Goal: Information Seeking & Learning: Learn about a topic

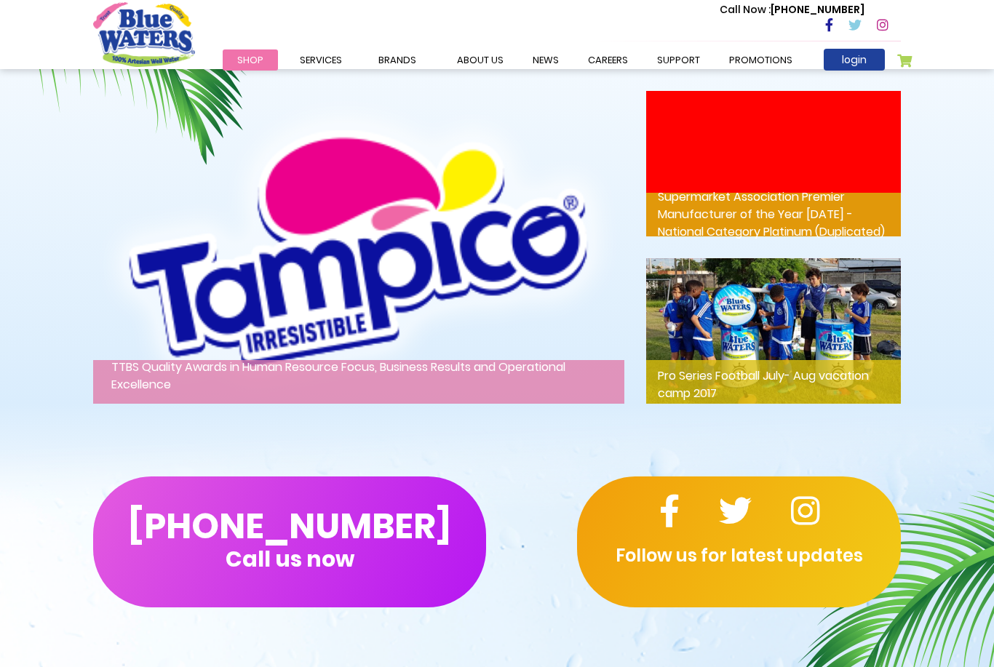
scroll to position [2224, 0]
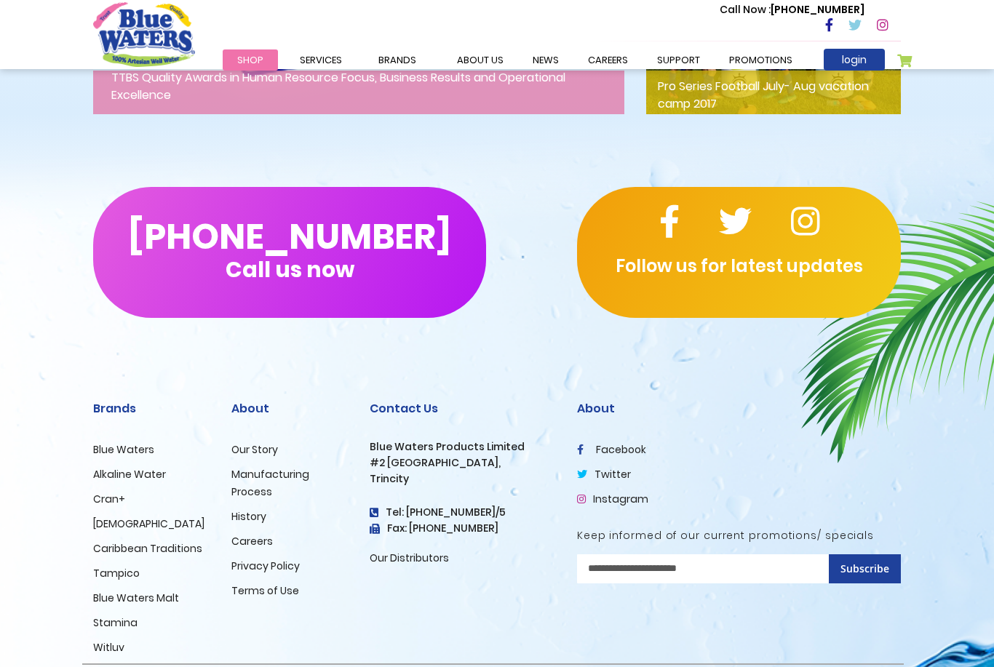
click at [253, 447] on link "Our Story" at bounding box center [254, 450] width 47 height 15
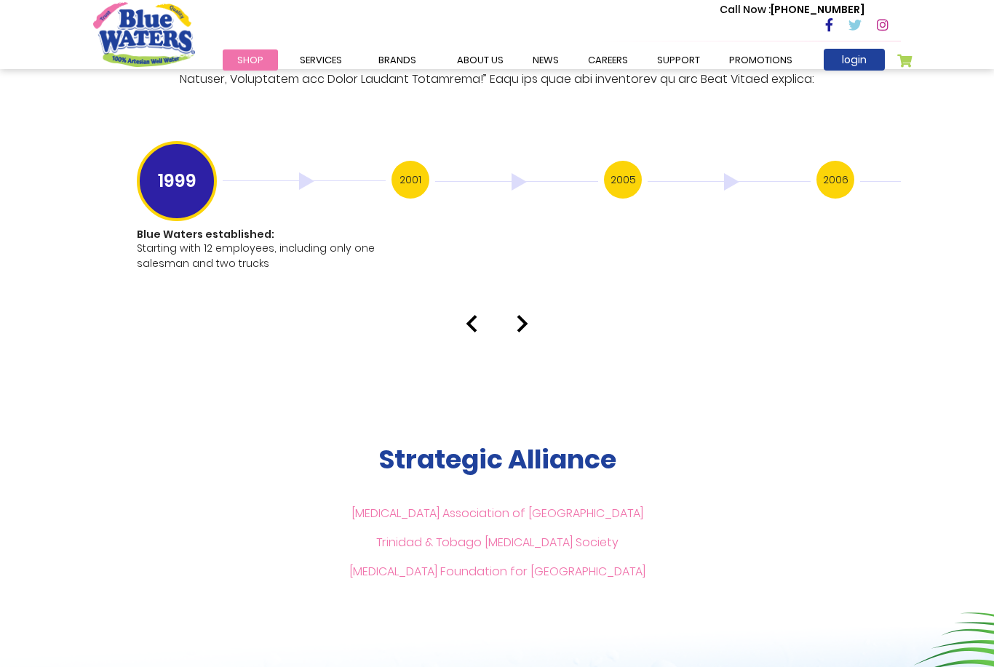
scroll to position [2805, 0]
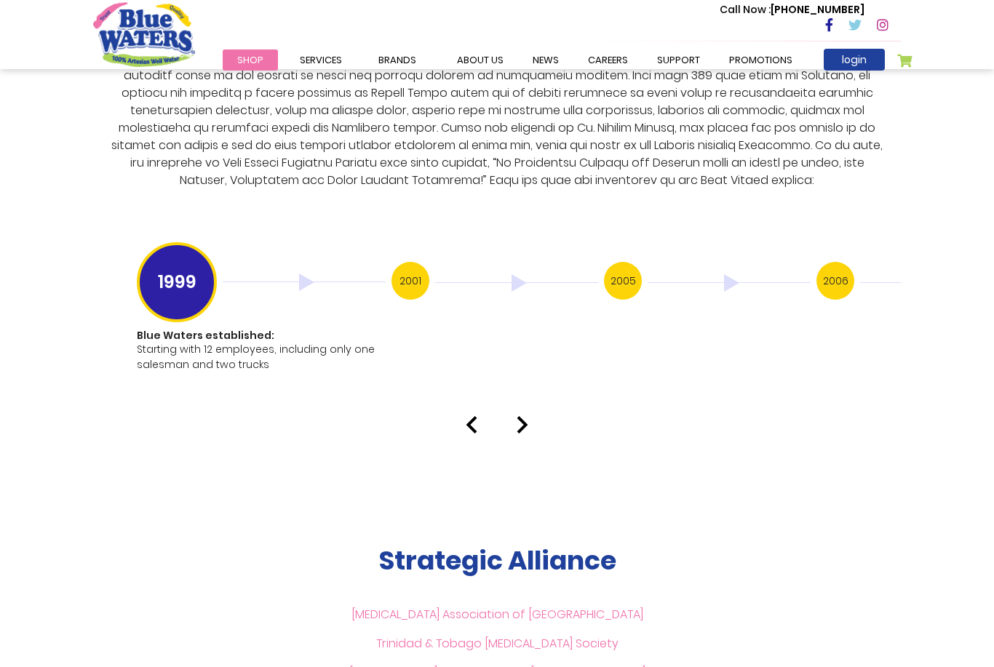
click at [403, 269] on h3 "2001" at bounding box center [411, 281] width 38 height 38
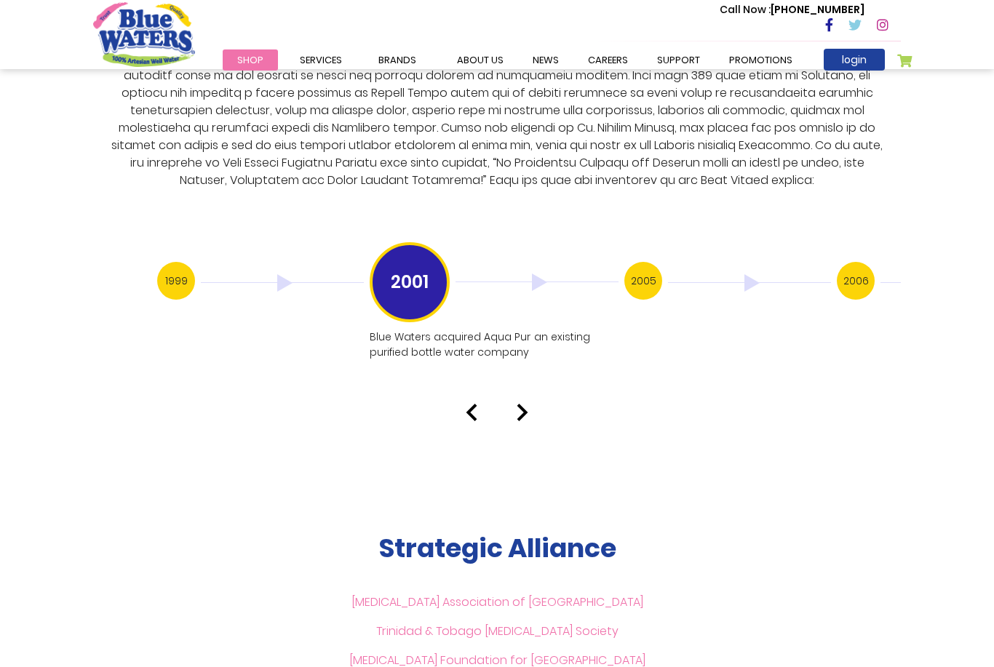
click at [646, 262] on h3 "2005" at bounding box center [643, 281] width 38 height 38
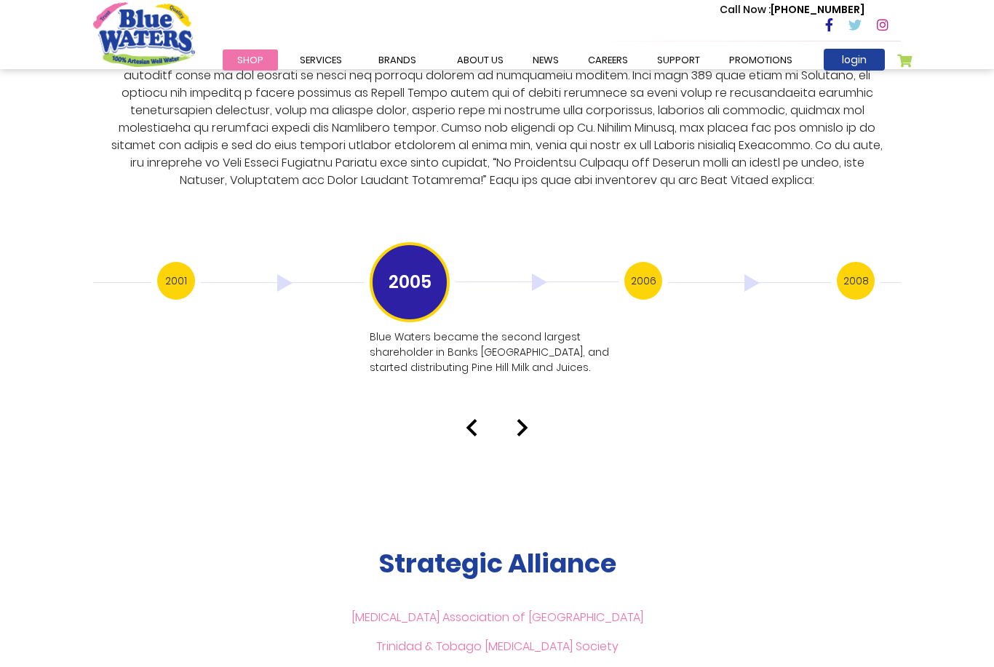
click at [645, 262] on h3 "2006" at bounding box center [643, 281] width 38 height 38
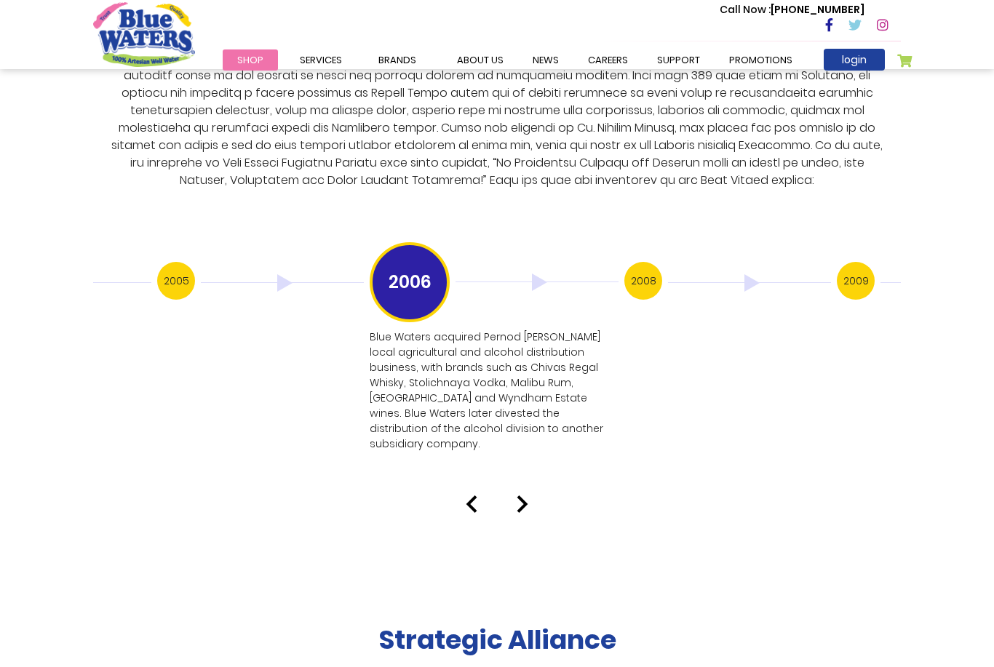
click at [635, 262] on h3 "2008" at bounding box center [643, 281] width 38 height 38
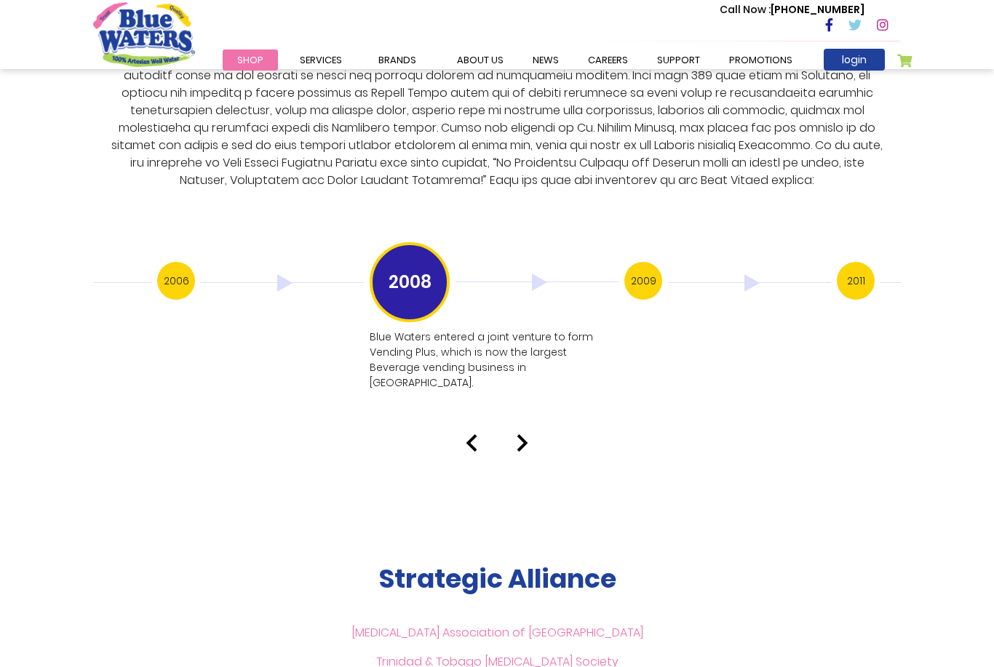
click at [640, 263] on h3 "2009" at bounding box center [643, 281] width 38 height 38
click at [647, 267] on h3 "2011" at bounding box center [643, 281] width 38 height 38
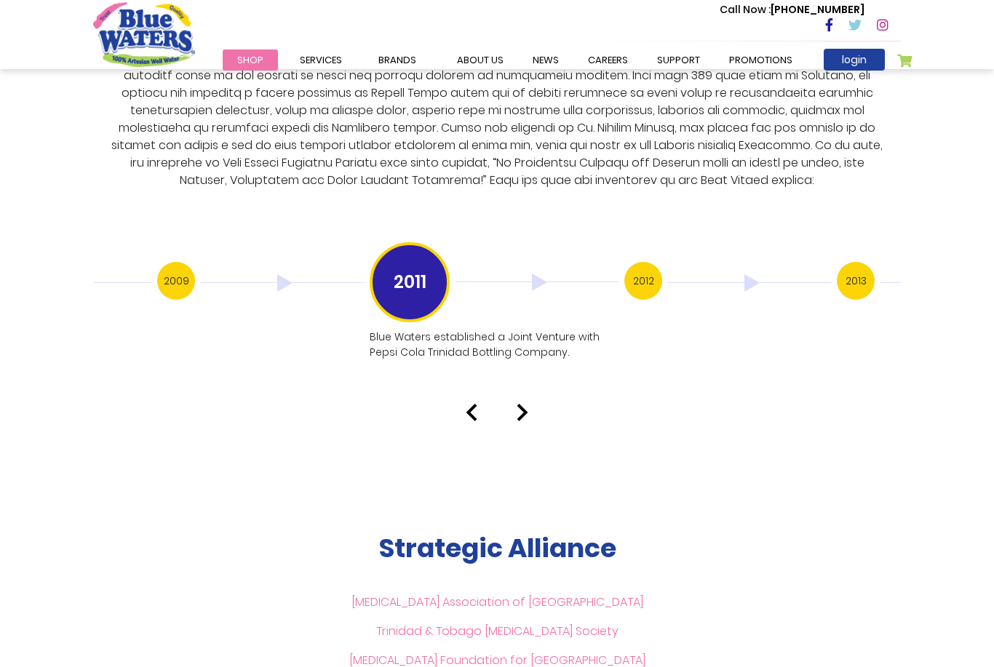
click at [647, 262] on h3 "2012" at bounding box center [643, 281] width 38 height 38
click at [651, 264] on h3 "2013" at bounding box center [643, 281] width 38 height 38
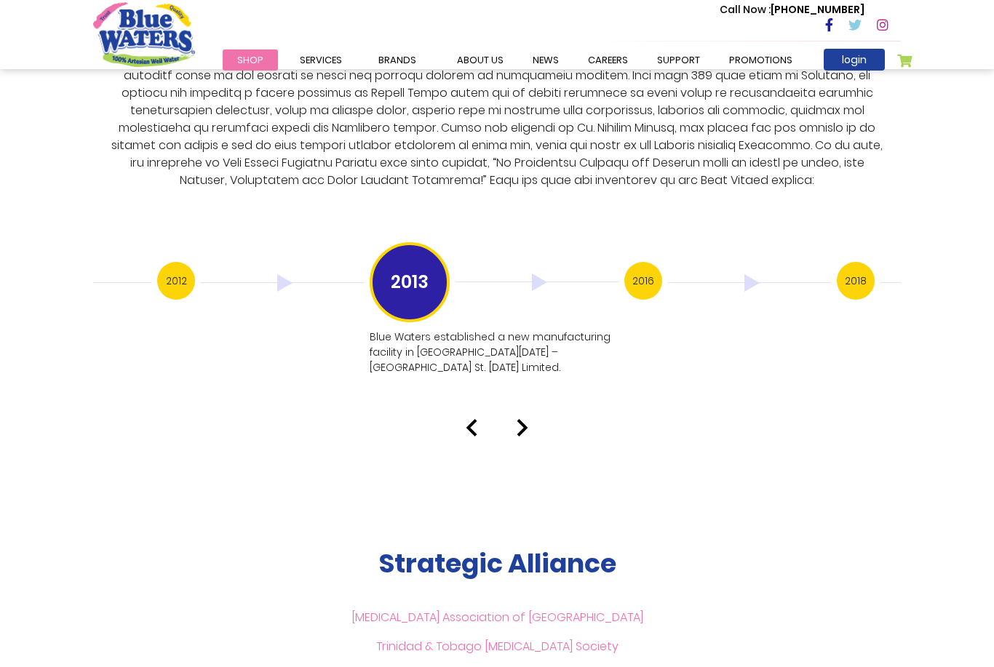
click at [640, 262] on h3 "2016" at bounding box center [643, 281] width 38 height 38
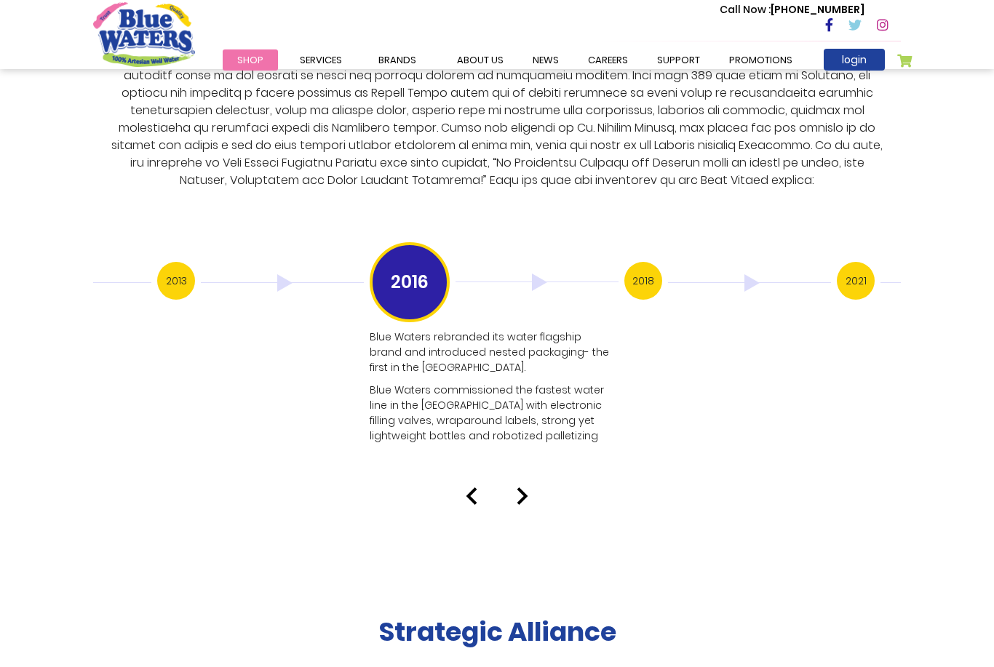
click at [641, 262] on h3 "2018" at bounding box center [643, 281] width 38 height 38
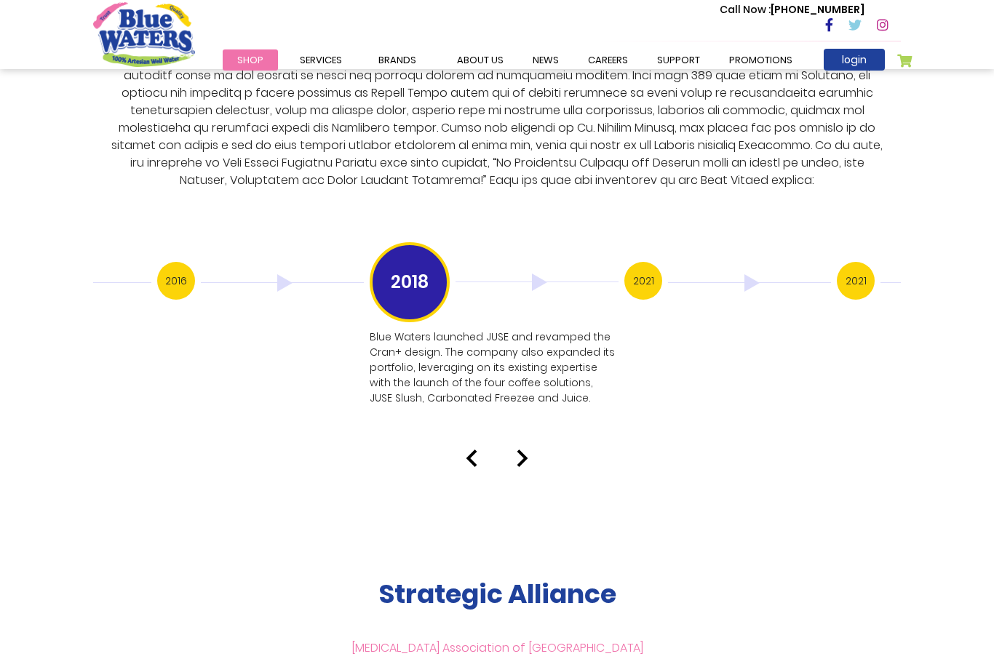
click at [646, 262] on h3 "2021" at bounding box center [643, 281] width 38 height 38
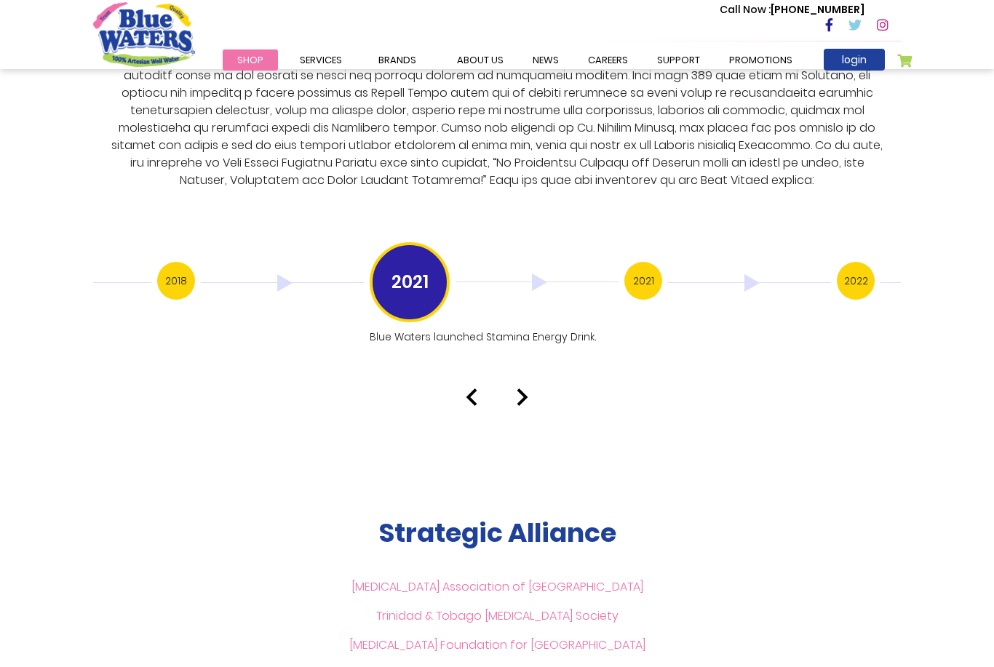
click at [644, 262] on h3 "2021" at bounding box center [643, 281] width 38 height 38
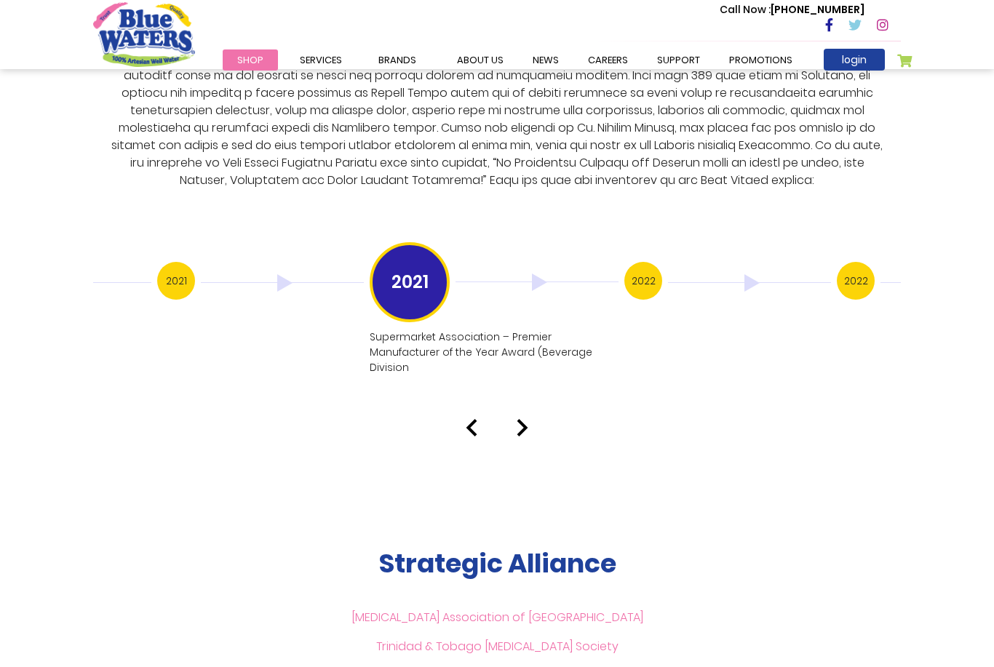
click at [648, 262] on h3 "2022" at bounding box center [643, 281] width 38 height 38
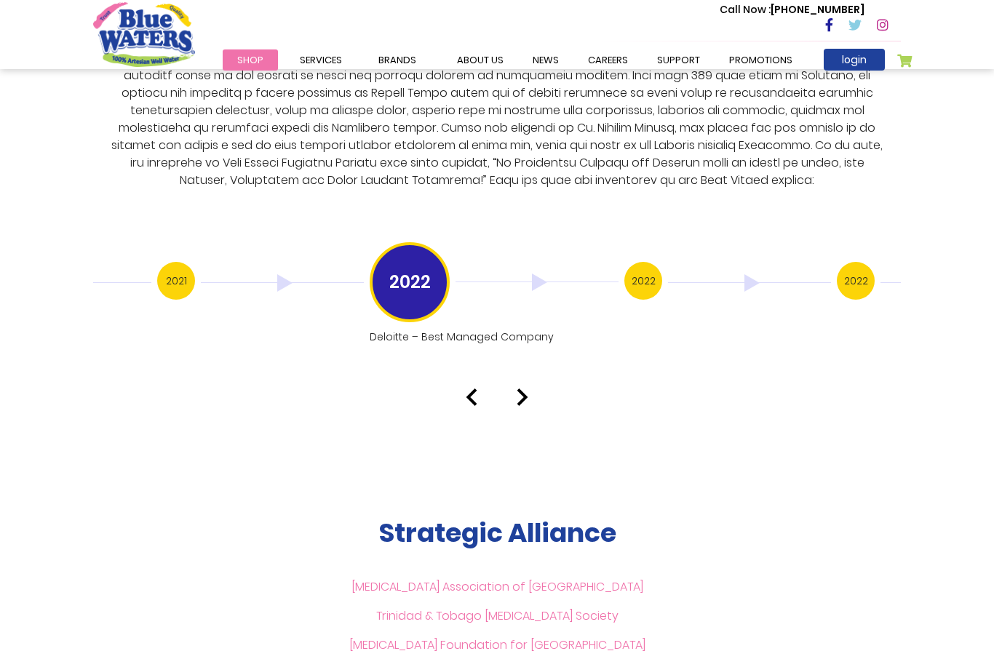
click at [658, 262] on h3 "2022" at bounding box center [643, 281] width 38 height 38
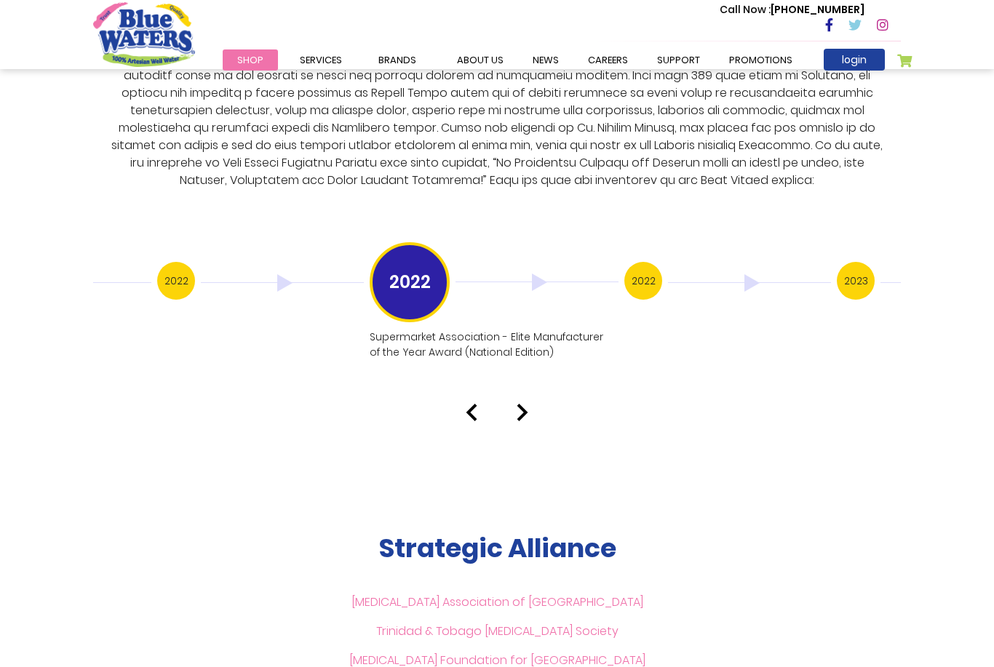
click at [651, 269] on h3 "2022" at bounding box center [643, 281] width 38 height 38
click at [640, 262] on h3 "2023" at bounding box center [643, 281] width 38 height 38
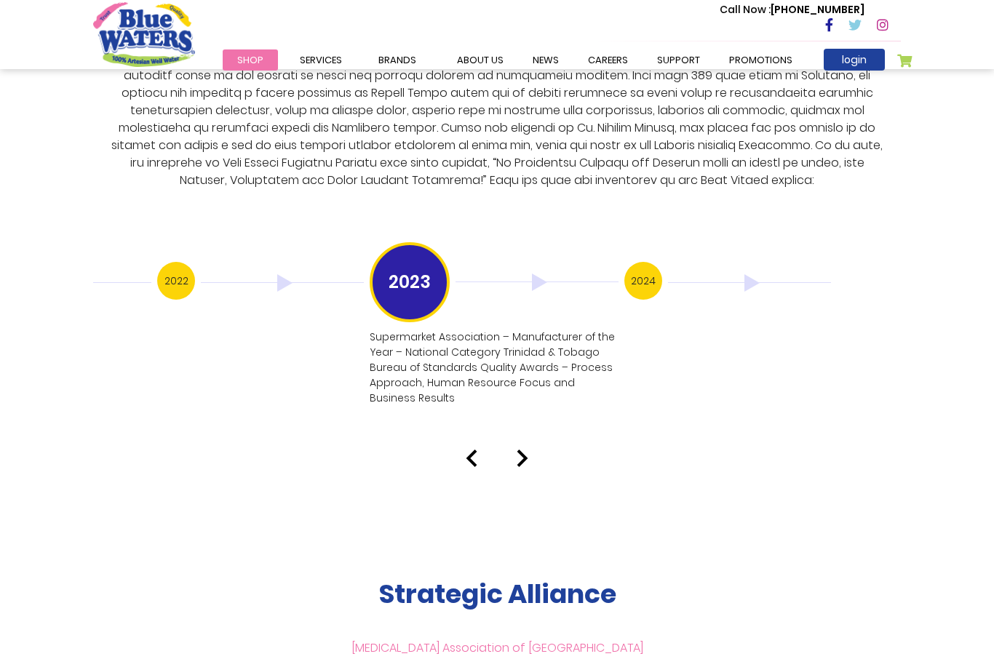
click at [636, 268] on h3 "2024" at bounding box center [643, 281] width 38 height 38
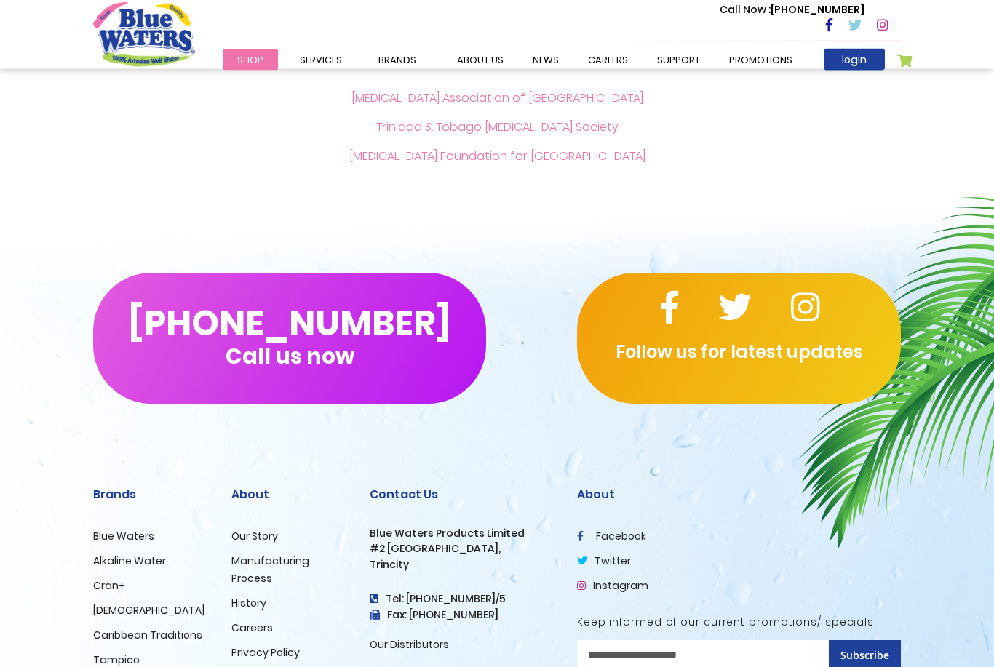
scroll to position [3394, 0]
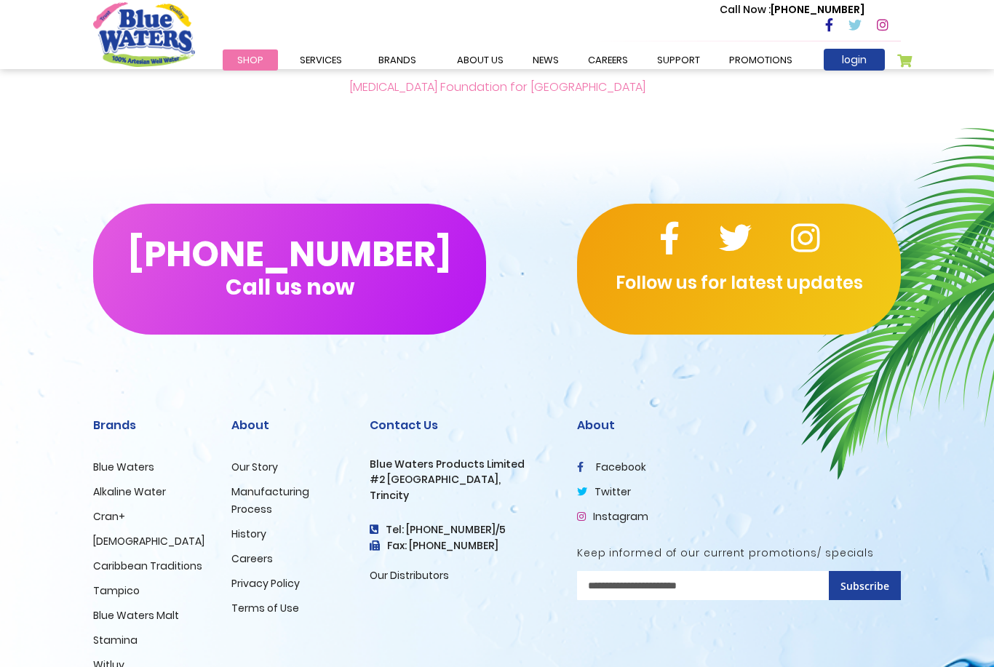
click at [242, 527] on link "History" at bounding box center [248, 534] width 35 height 15
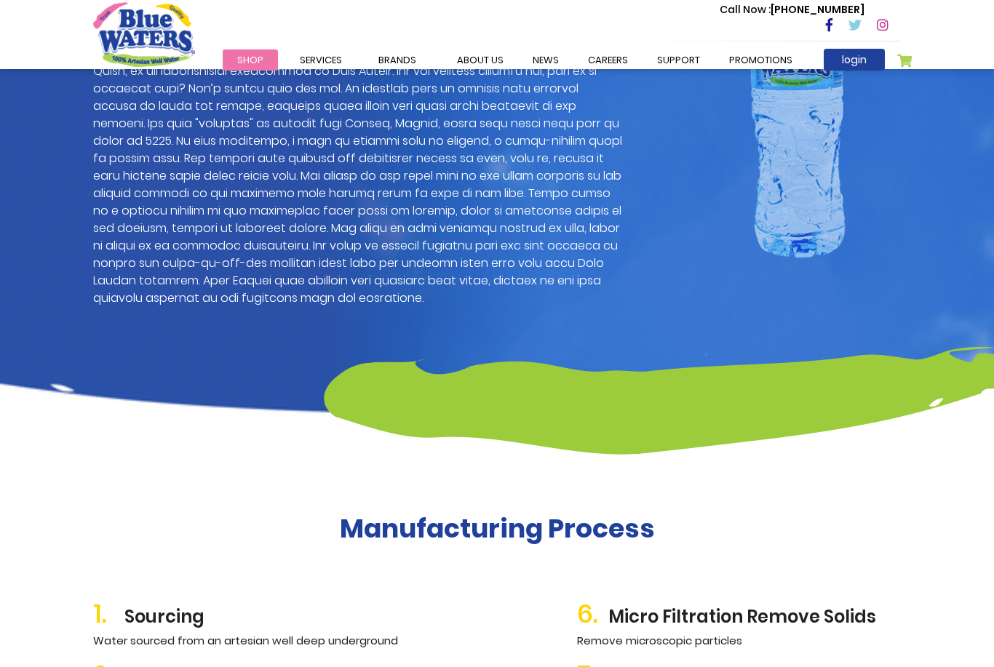
scroll to position [1157, 0]
click at [468, 59] on link "about us" at bounding box center [481, 59] width 76 height 21
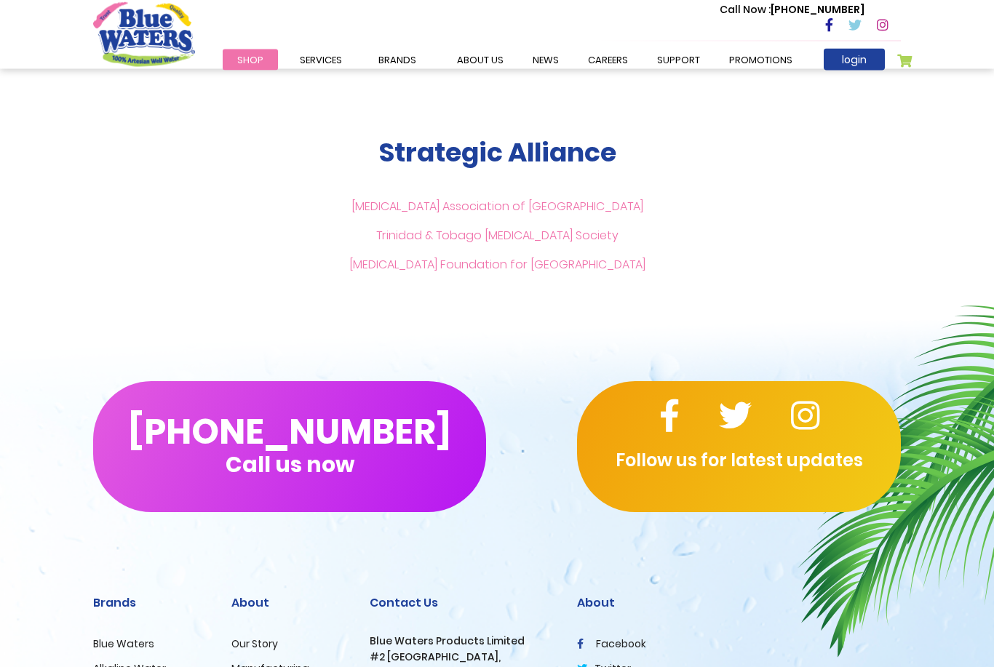
scroll to position [3390, 0]
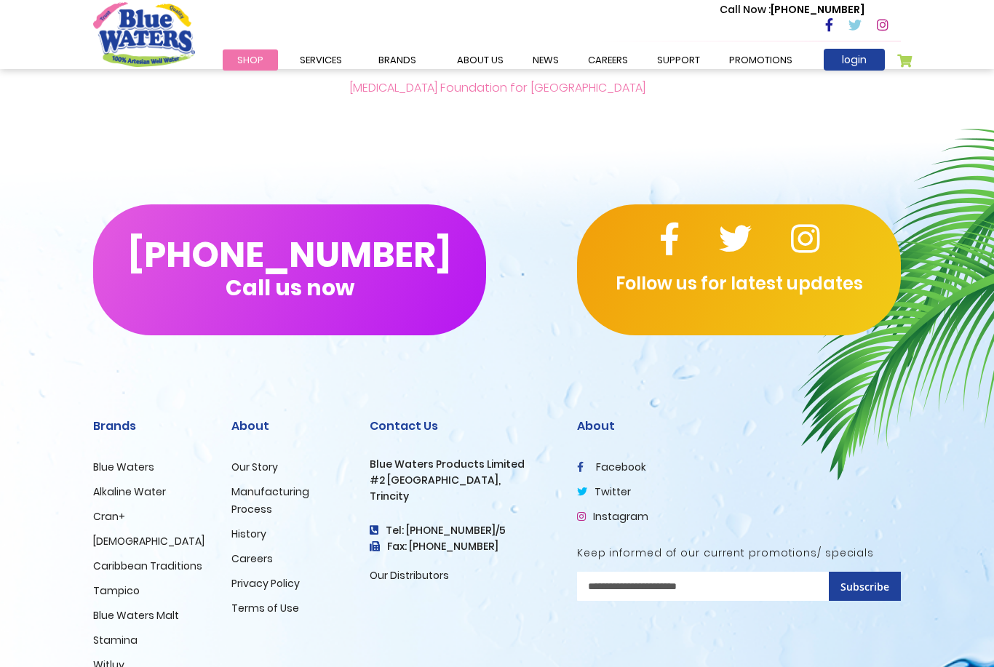
click at [619, 509] on link "Instagram" at bounding box center [612, 516] width 71 height 15
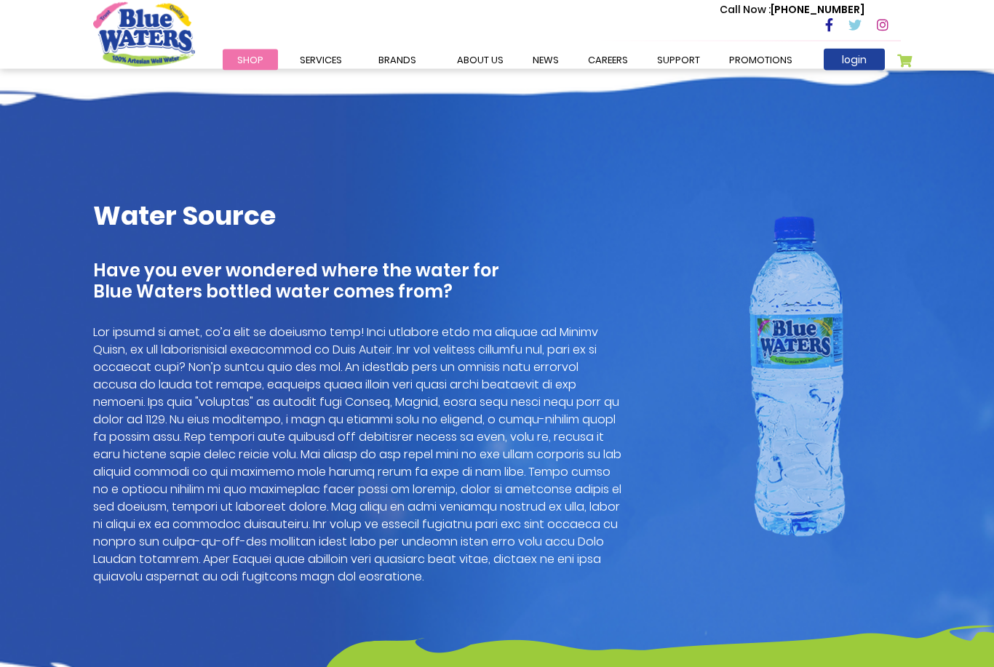
scroll to position [866, 0]
